Goal: Transaction & Acquisition: Purchase product/service

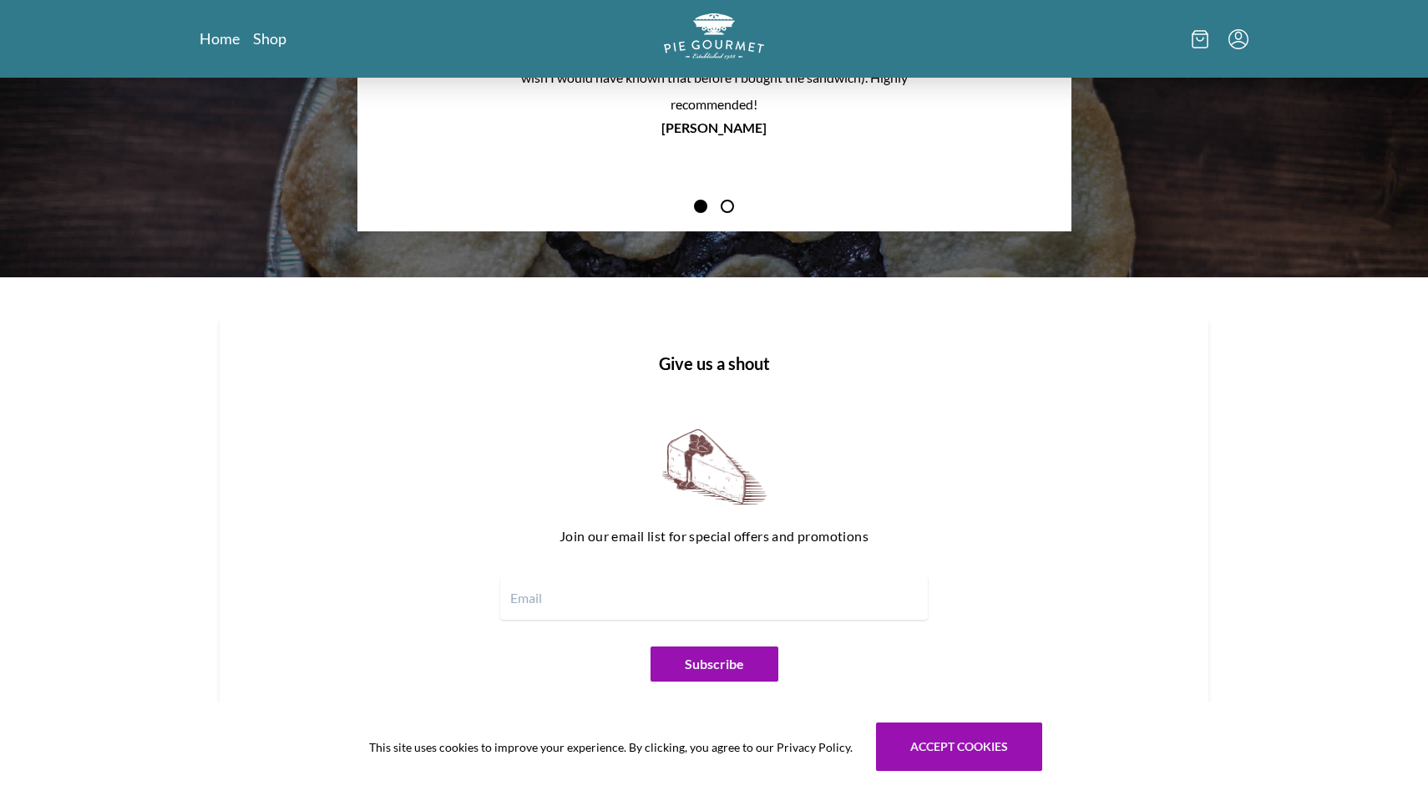
scroll to position [1954, 0]
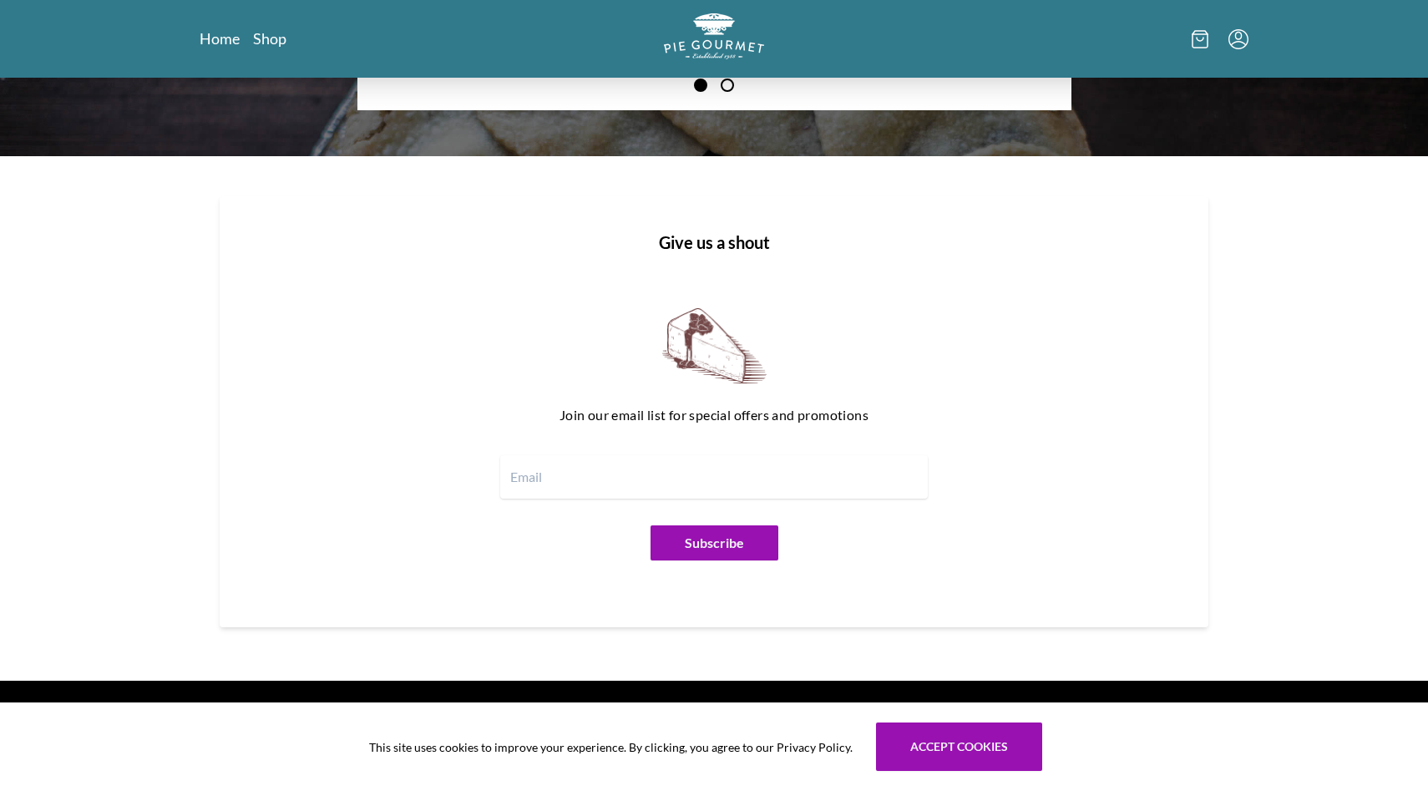
scroll to position [1954, 0]
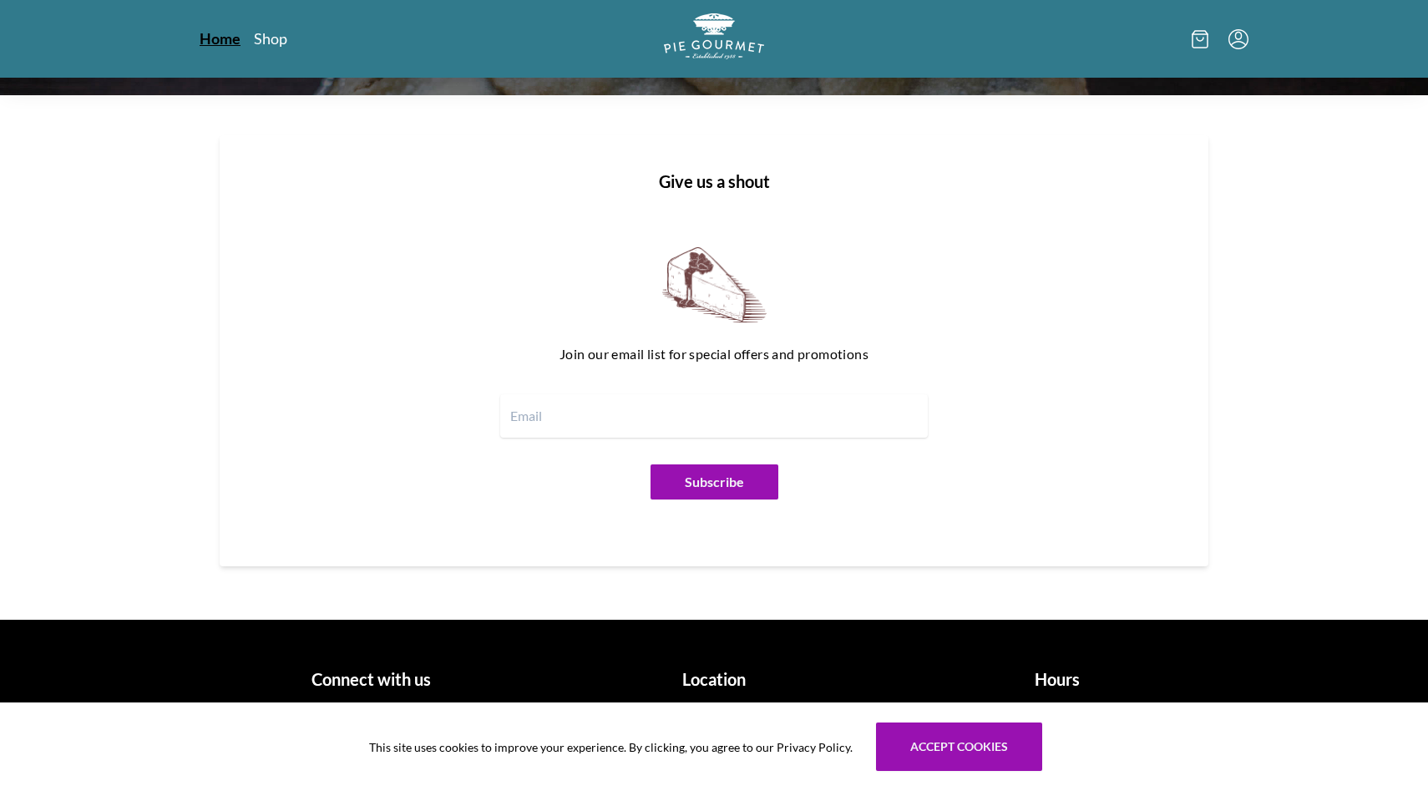
click at [216, 35] on link "Home" at bounding box center [220, 38] width 41 height 20
click at [1063, 686] on h1 "Hours" at bounding box center [1057, 679] width 330 height 25
click at [995, 769] on button "Accept cookies" at bounding box center [959, 746] width 166 height 48
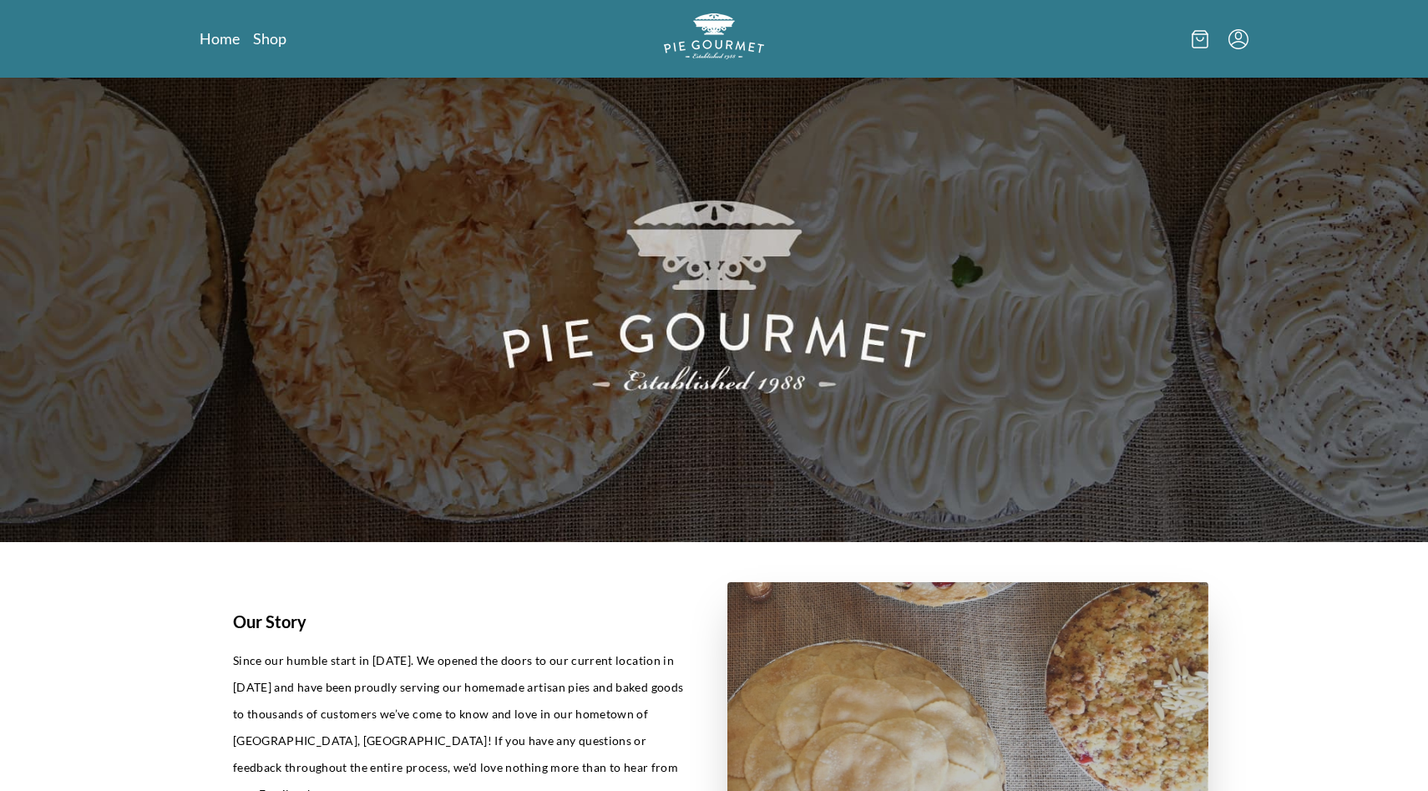
scroll to position [0, 0]
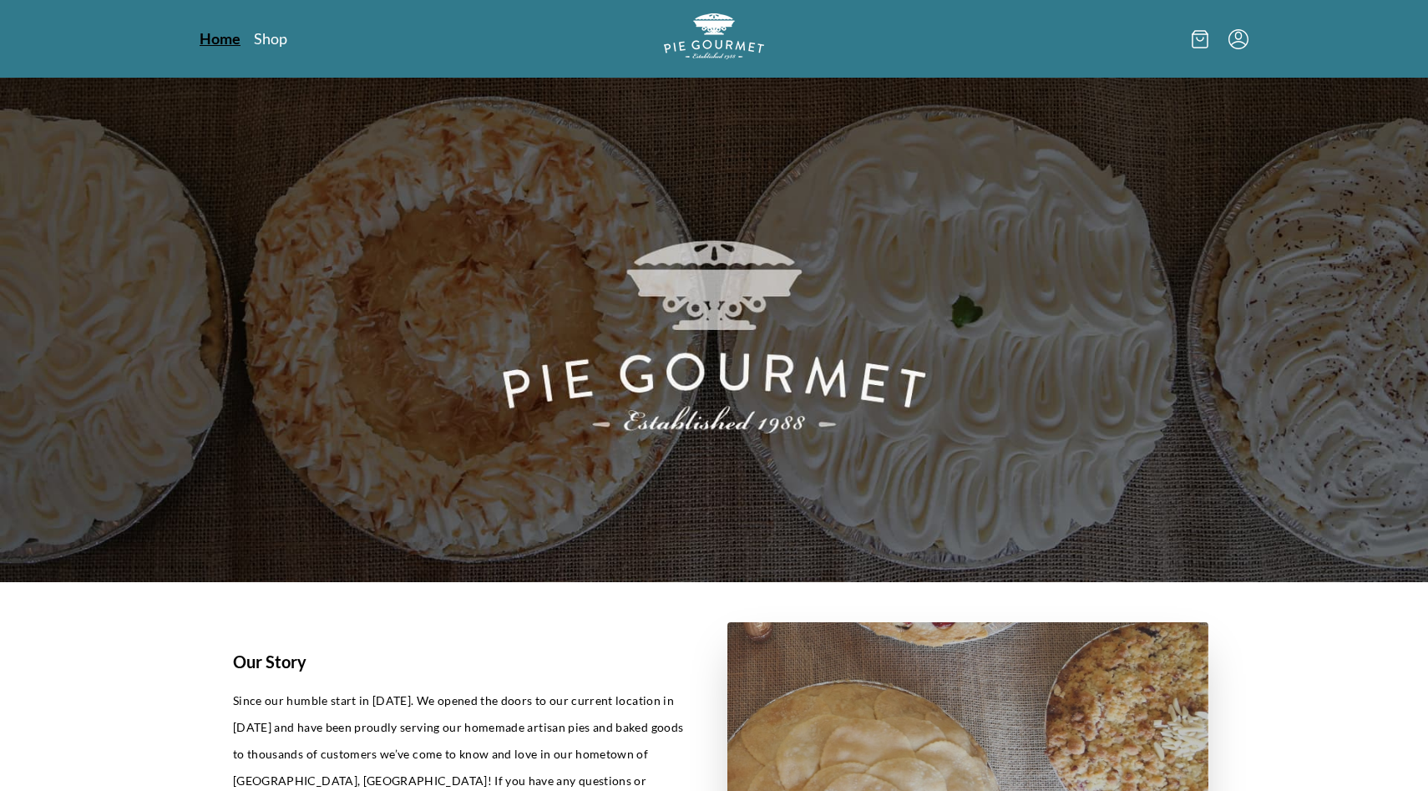
click at [208, 39] on link "Home" at bounding box center [220, 38] width 41 height 20
click at [724, 33] on img "Logo" at bounding box center [714, 36] width 105 height 48
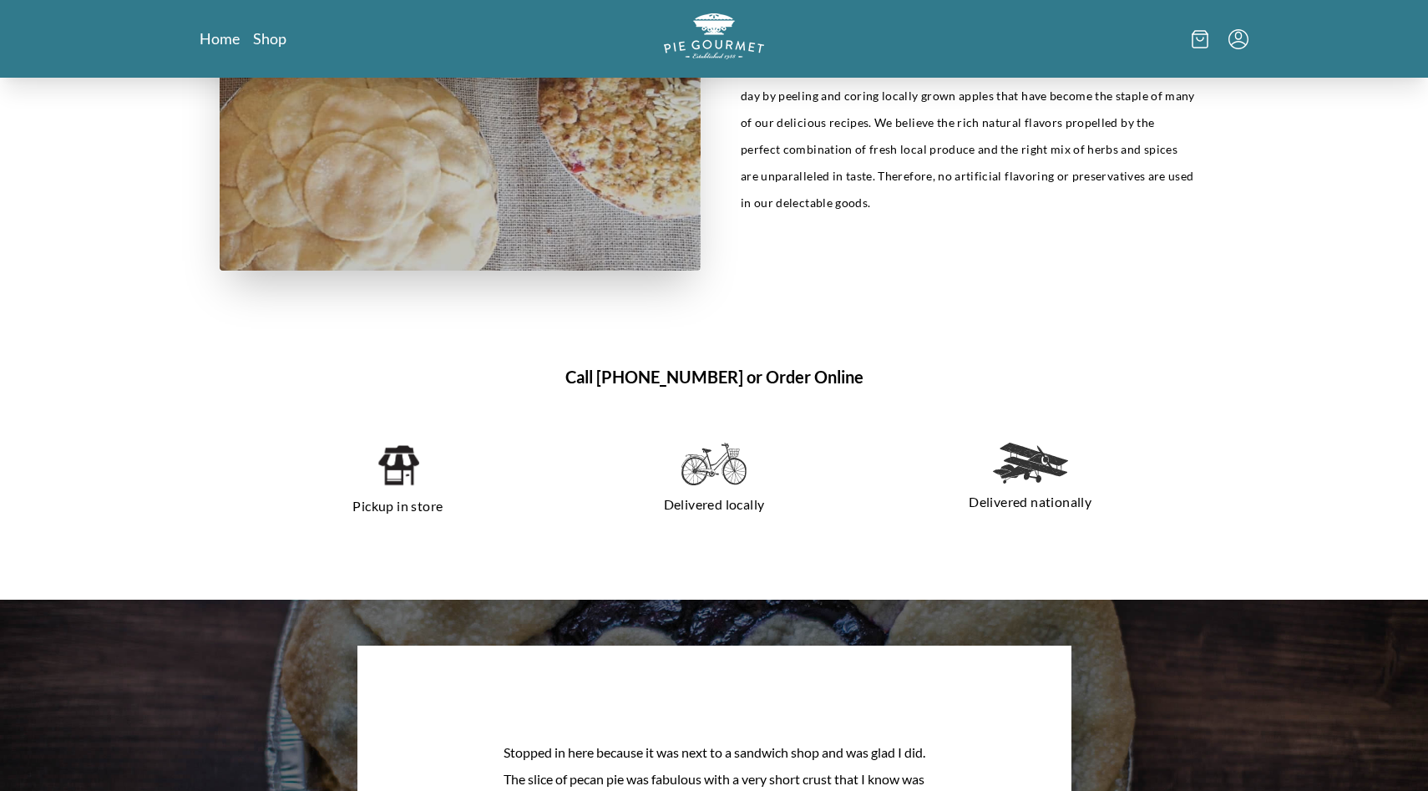
scroll to position [947, 0]
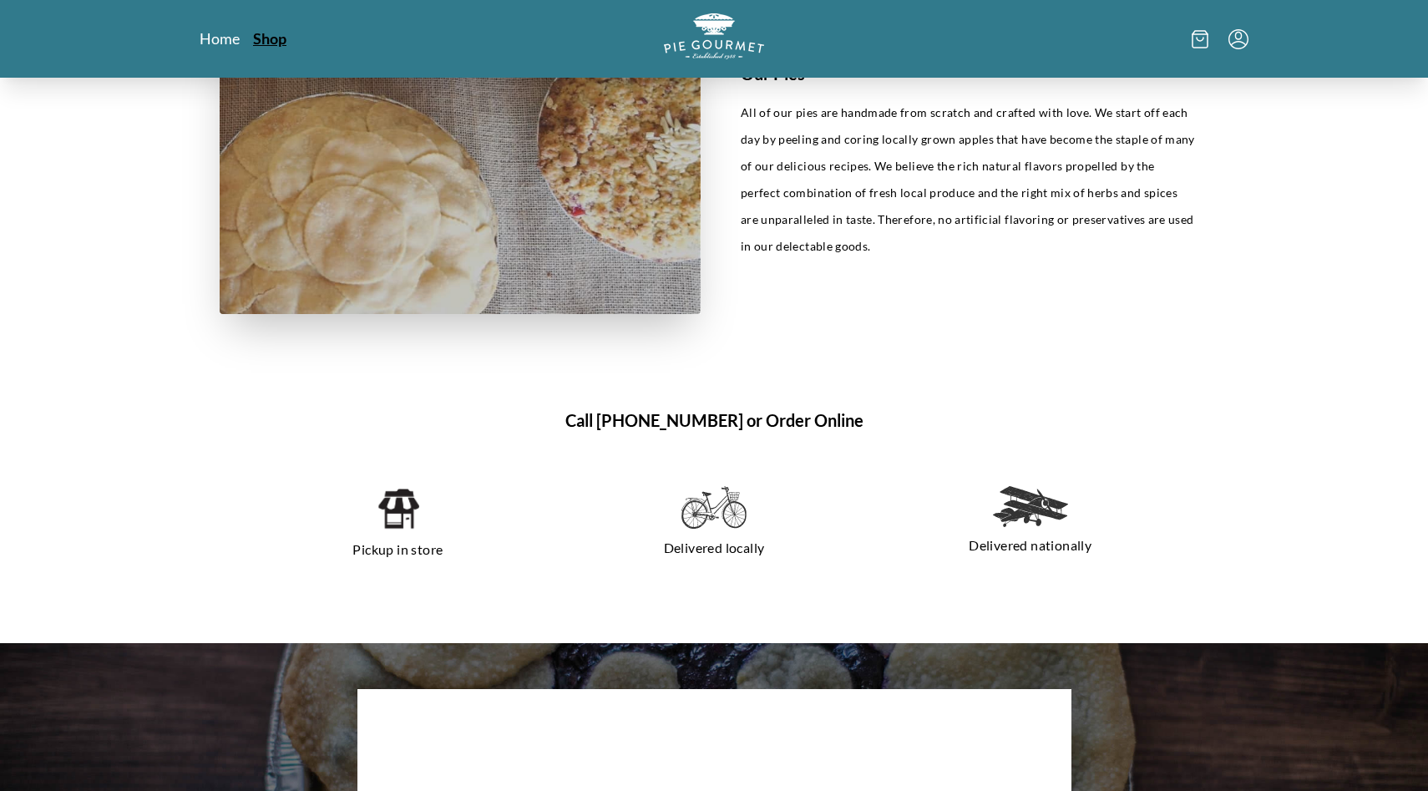
click at [271, 44] on link "Shop" at bounding box center [269, 38] width 33 height 20
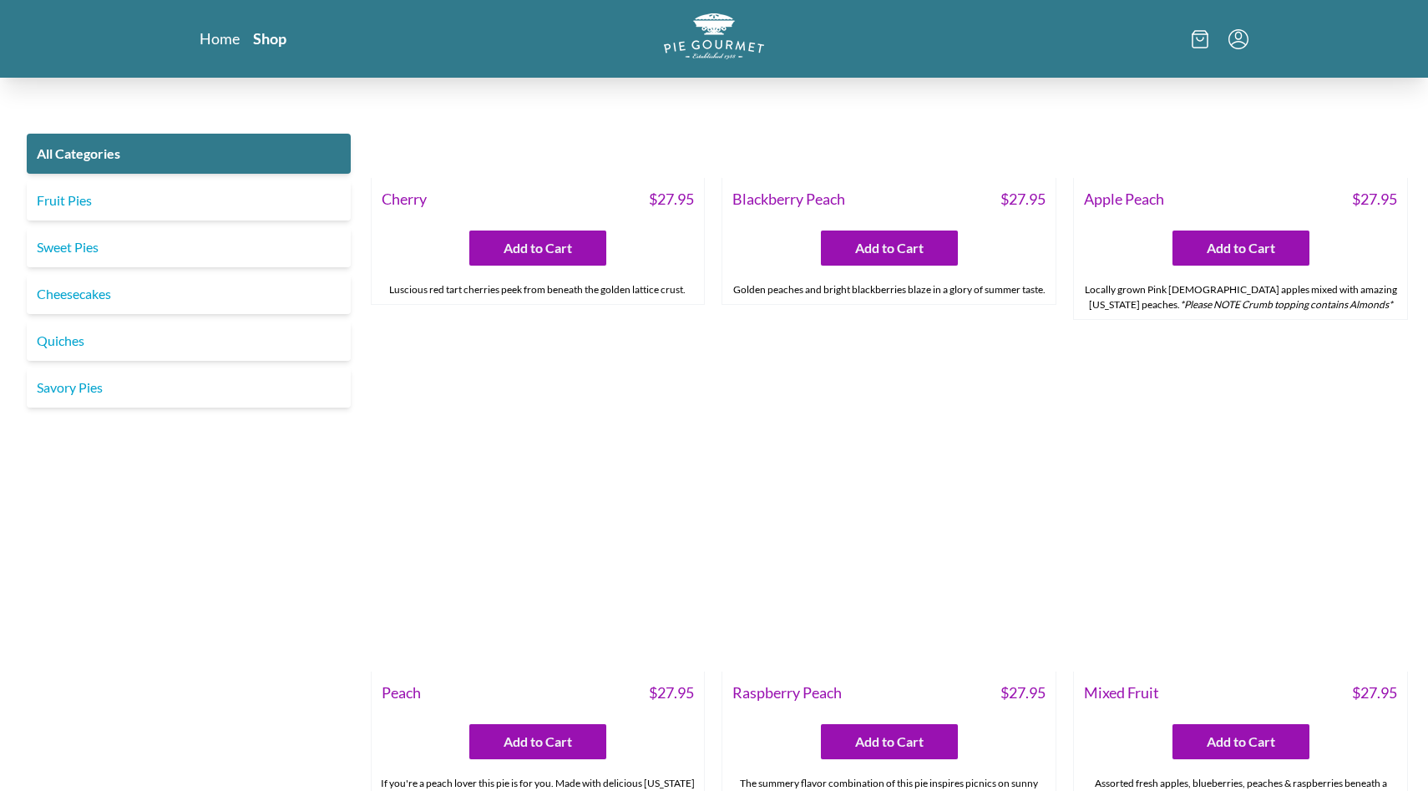
scroll to position [5257, 0]
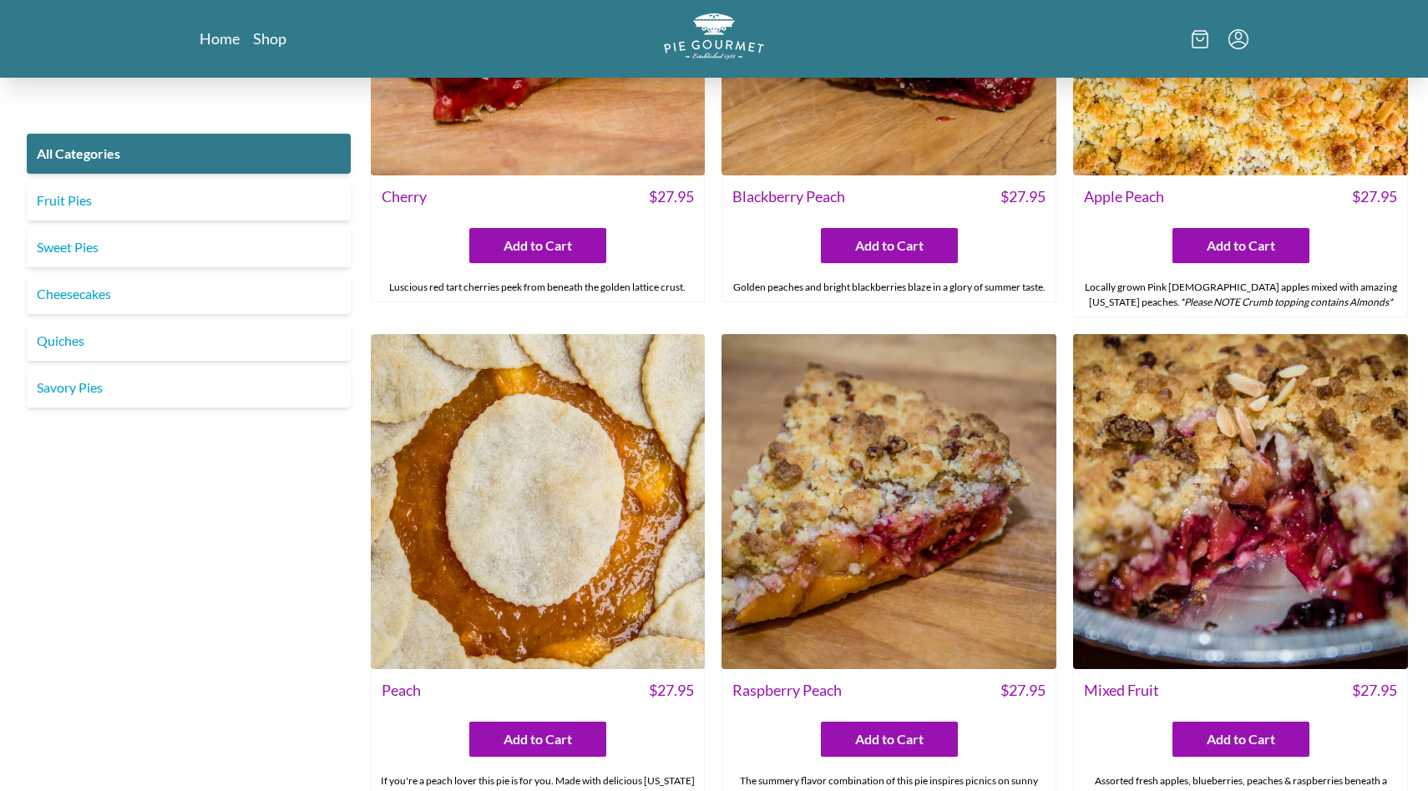
click at [515, 552] on img at bounding box center [538, 501] width 335 height 335
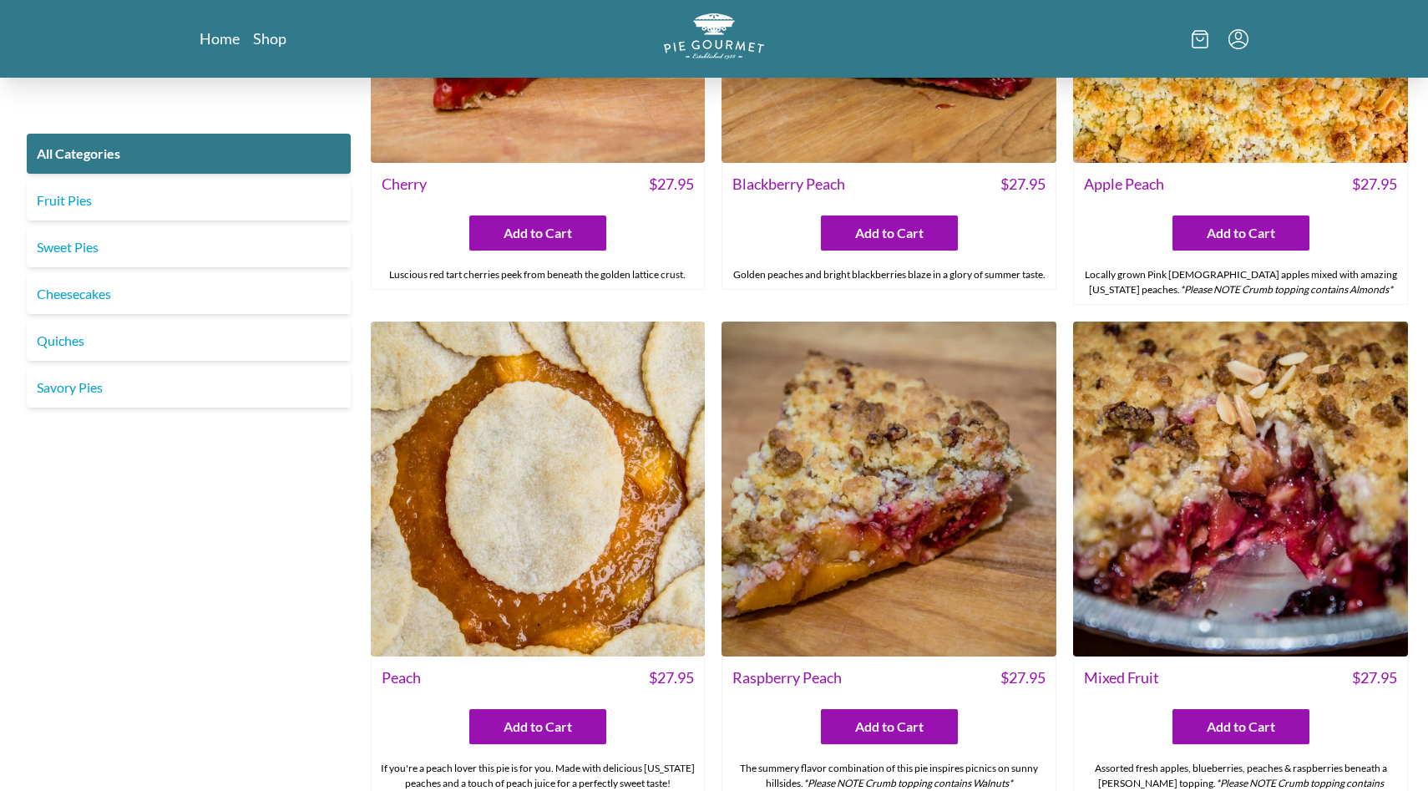
scroll to position [5118, 0]
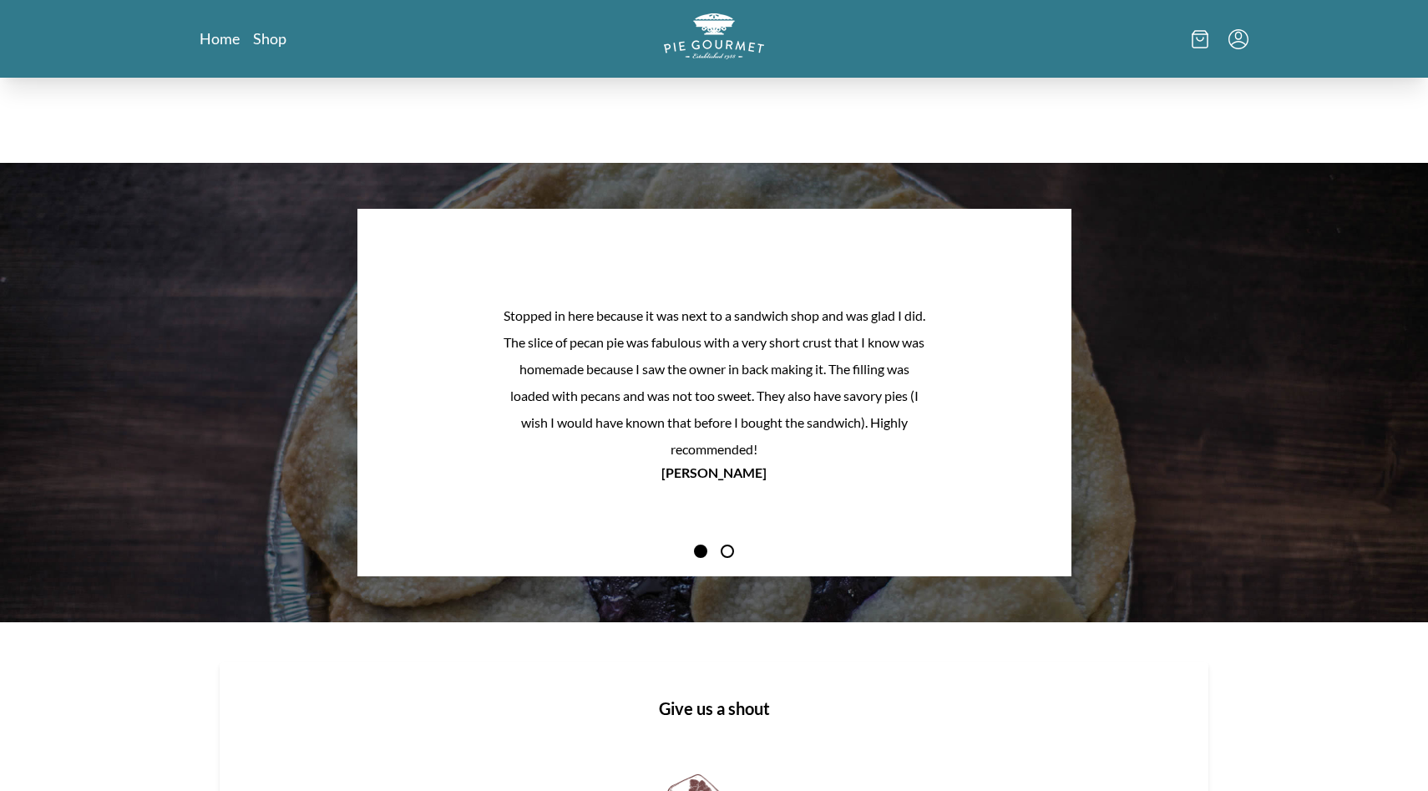
scroll to position [1450, 0]
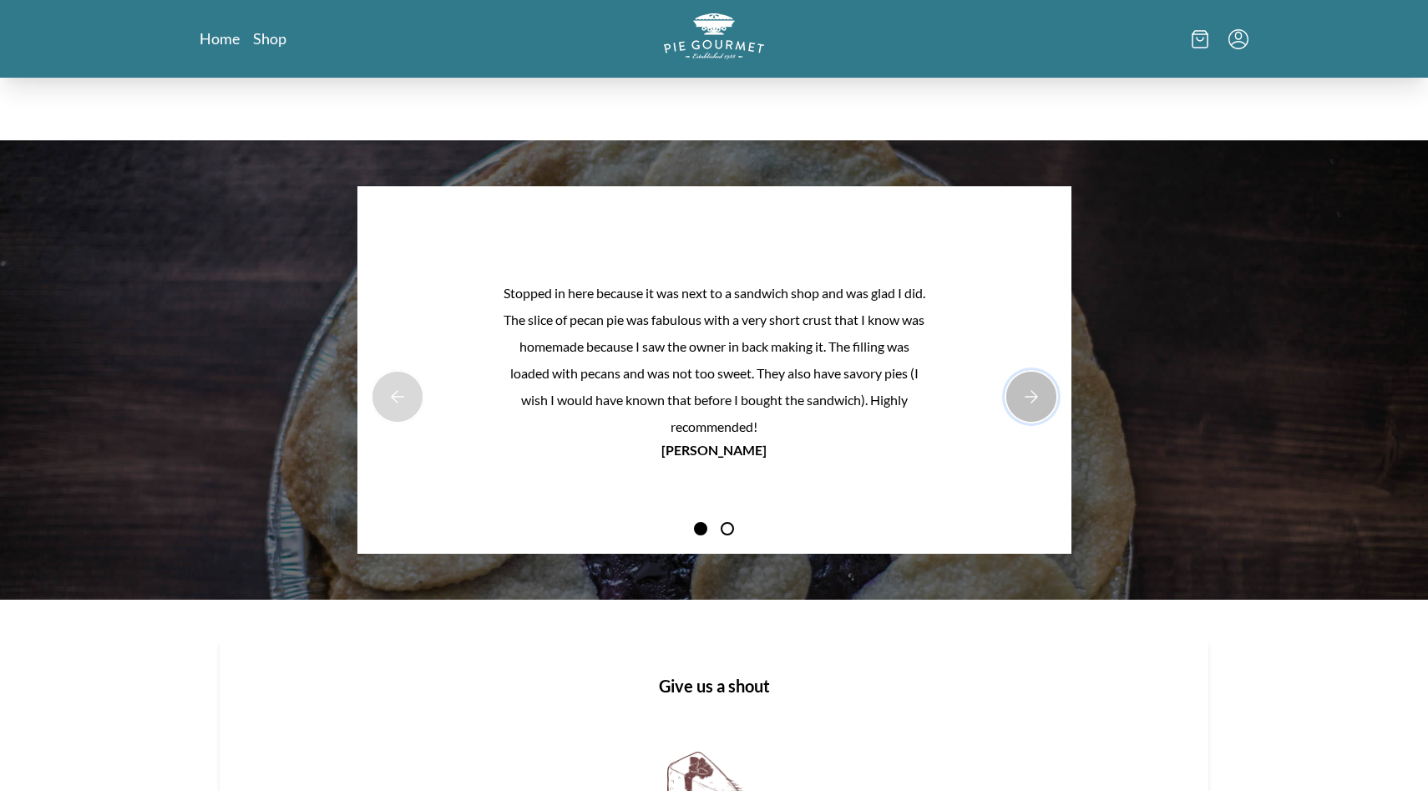
click at [1034, 405] on button "Next Product Image" at bounding box center [1031, 396] width 53 height 53
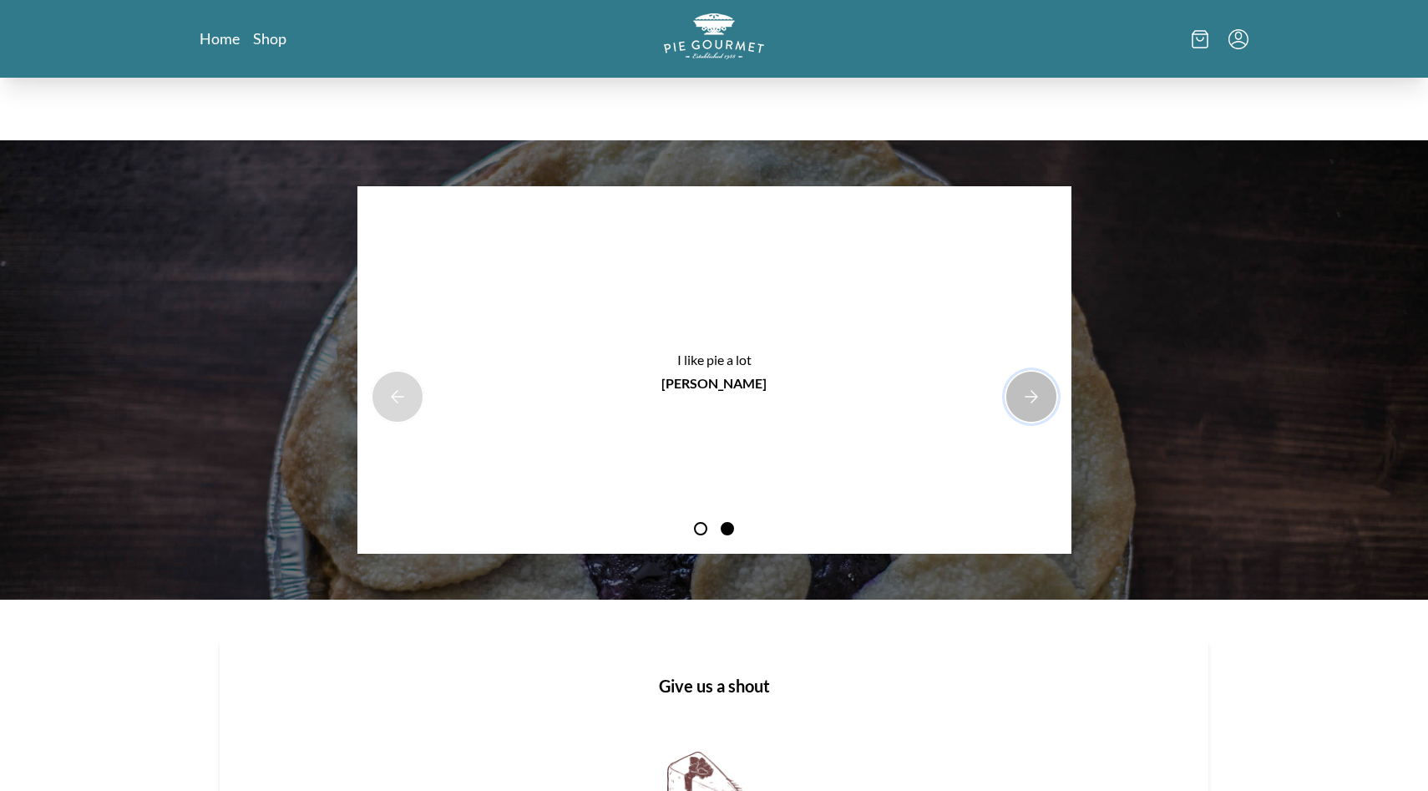
click at [1034, 405] on button "Next Product Image" at bounding box center [1031, 396] width 53 height 53
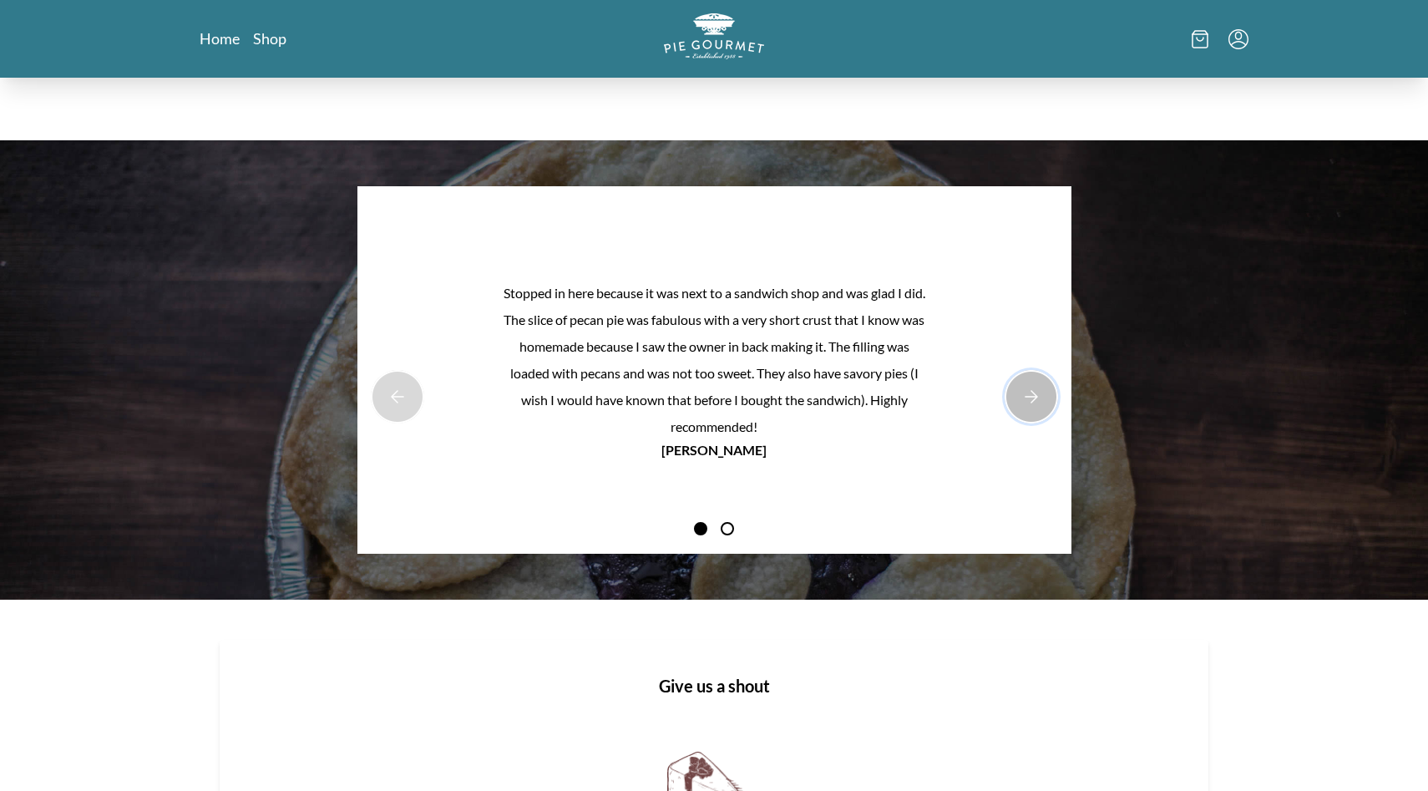
click at [1034, 405] on button "Next Product Image" at bounding box center [1031, 396] width 53 height 53
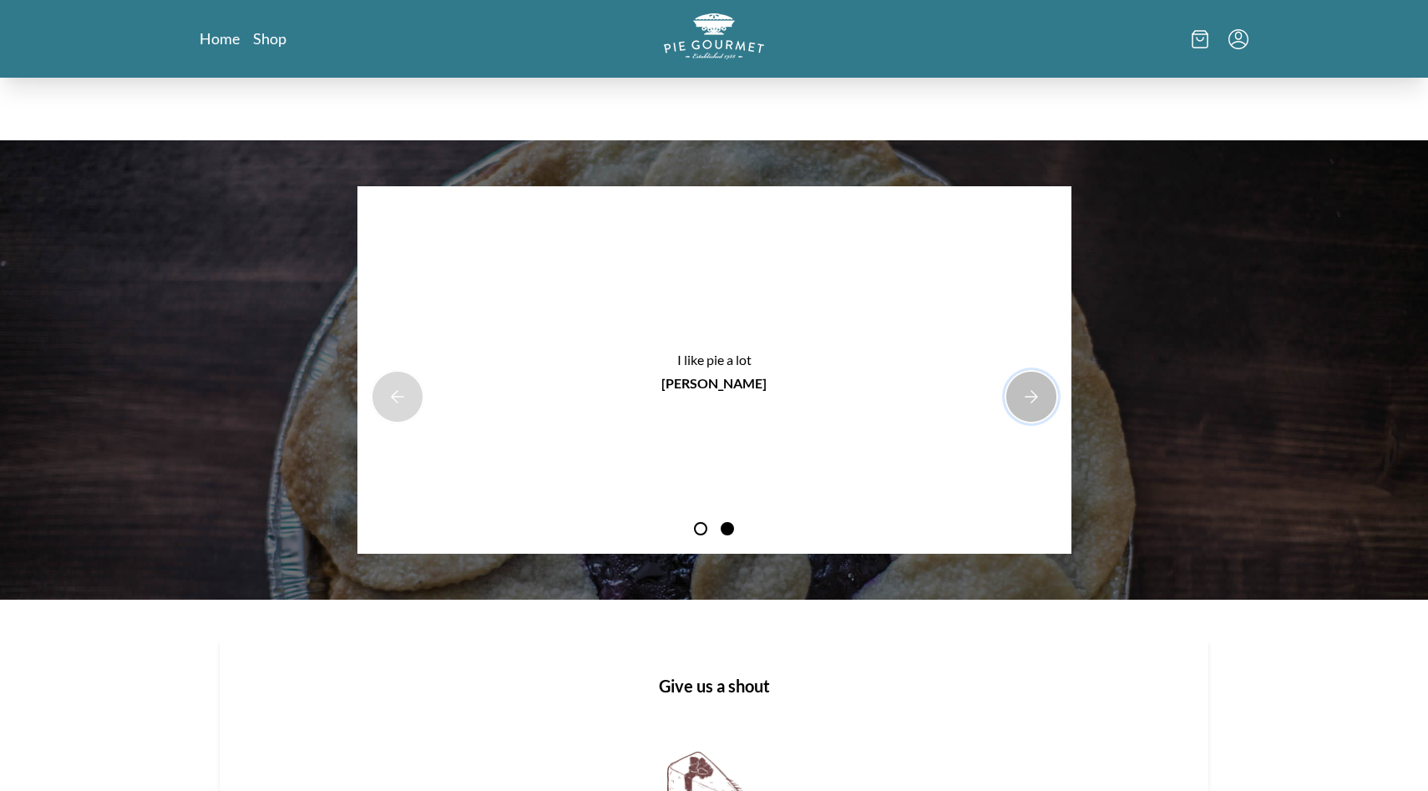
click at [1034, 405] on button "Next Product Image" at bounding box center [1031, 396] width 53 height 53
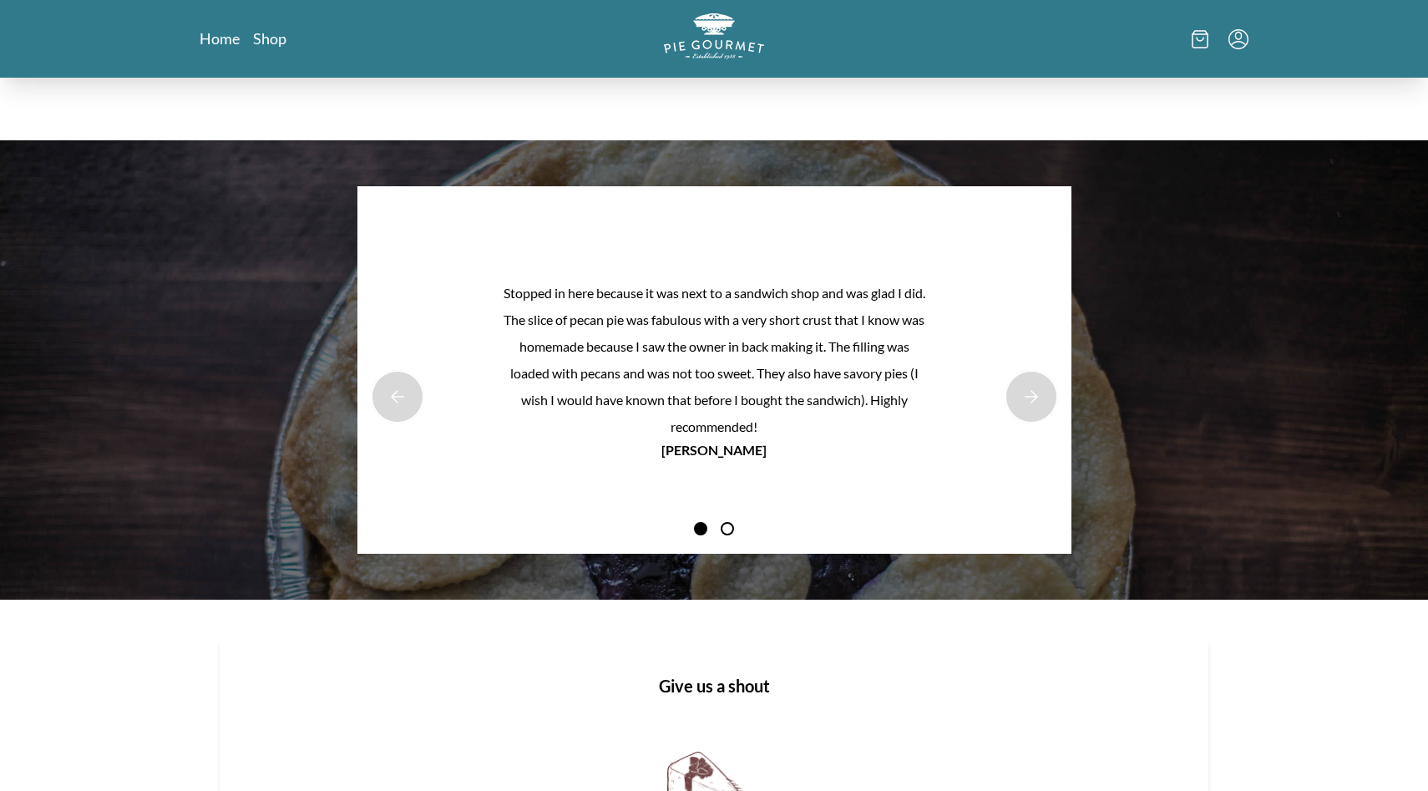
click at [1012, 417] on article "Stopped in here because it was next to a sandwich shop and was glad I did. The …" at bounding box center [714, 370] width 714 height 368
click at [1020, 395] on button "Next Product Image" at bounding box center [1031, 396] width 53 height 53
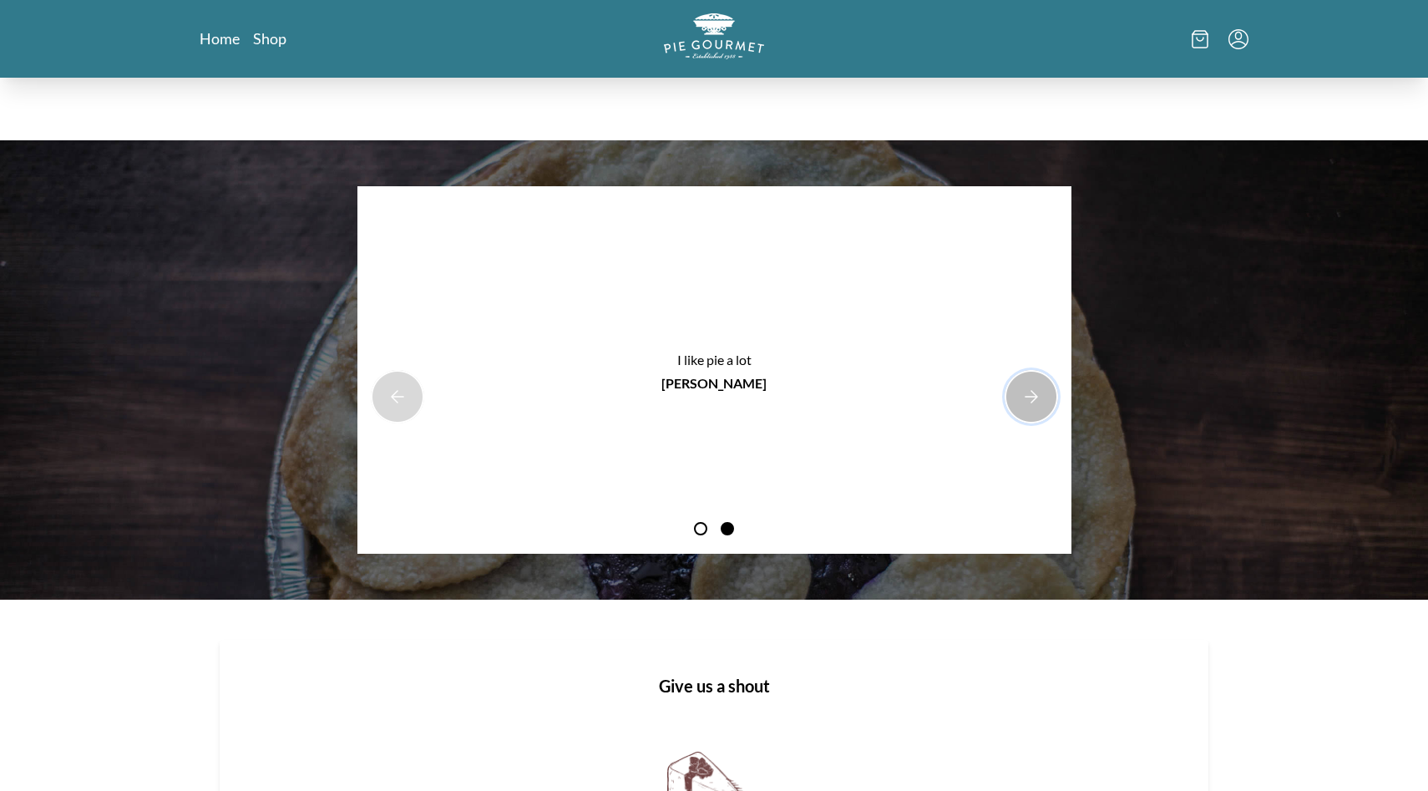
click at [1020, 395] on button "Next Product Image" at bounding box center [1031, 396] width 53 height 53
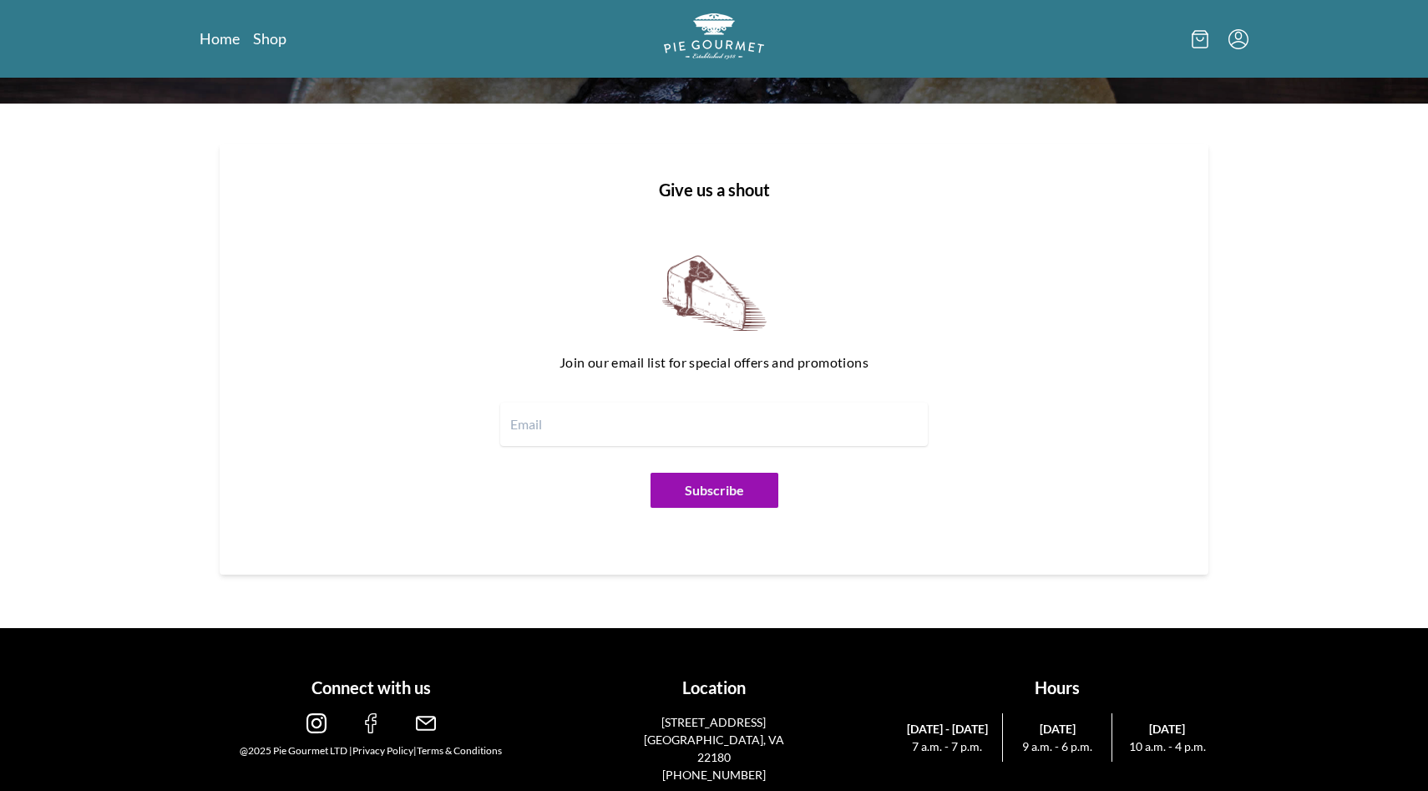
scroll to position [1954, 0]
